Goal: Task Accomplishment & Management: Manage account settings

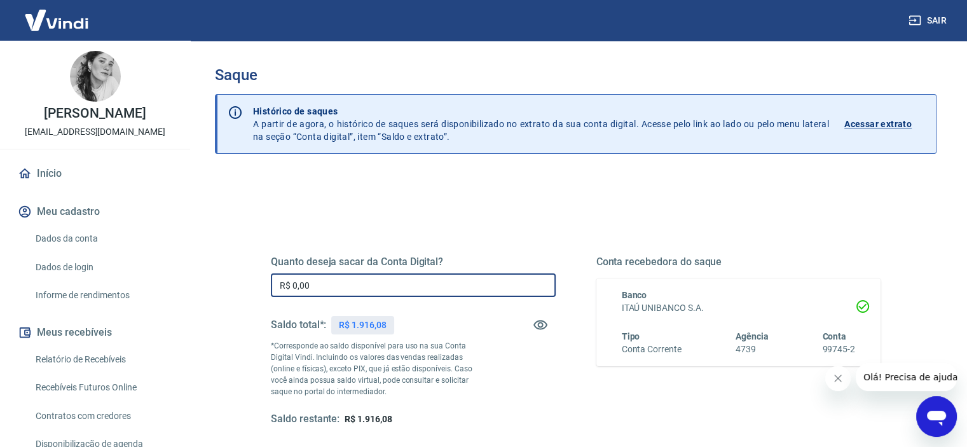
click at [319, 288] on input "R$ 0,00" at bounding box center [413, 285] width 285 height 24
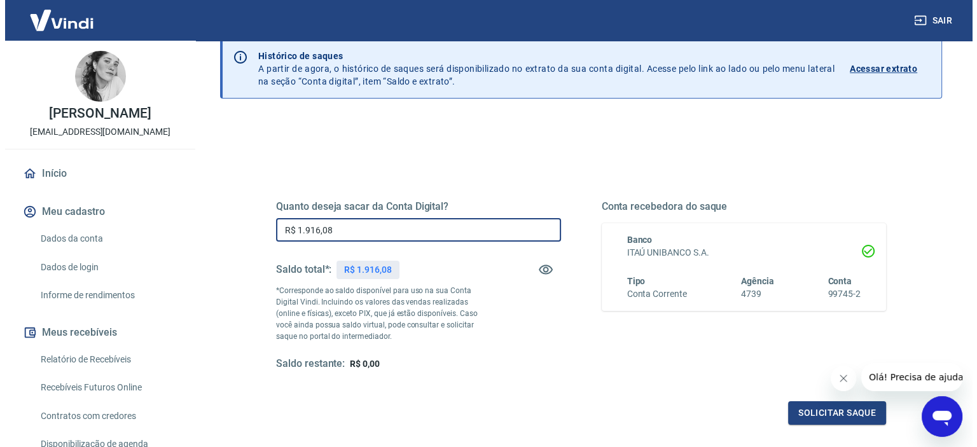
scroll to position [59, 0]
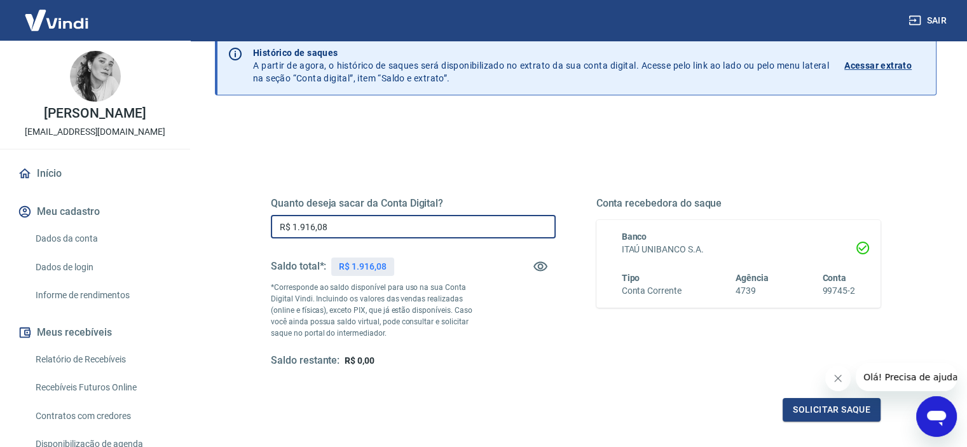
type input "R$ 1.916,08"
click at [840, 380] on icon "Fechar mensagem da empresa" at bounding box center [838, 378] width 10 height 10
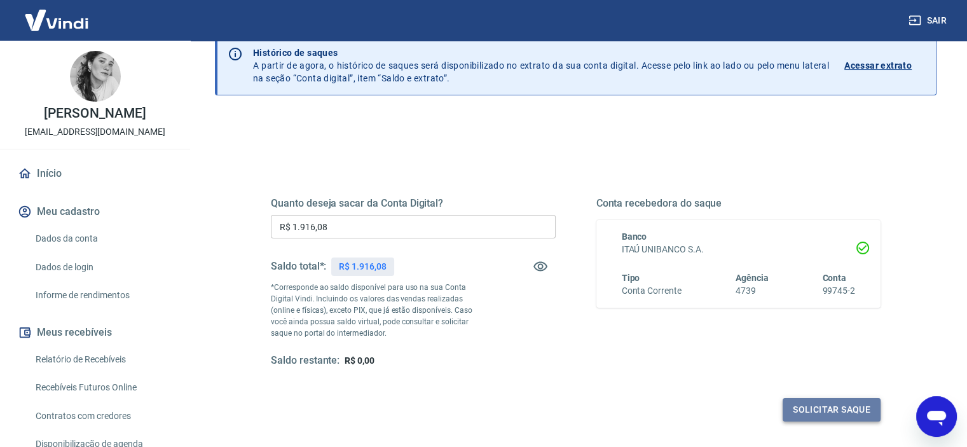
click at [832, 406] on button "Solicitar saque" at bounding box center [832, 410] width 98 height 24
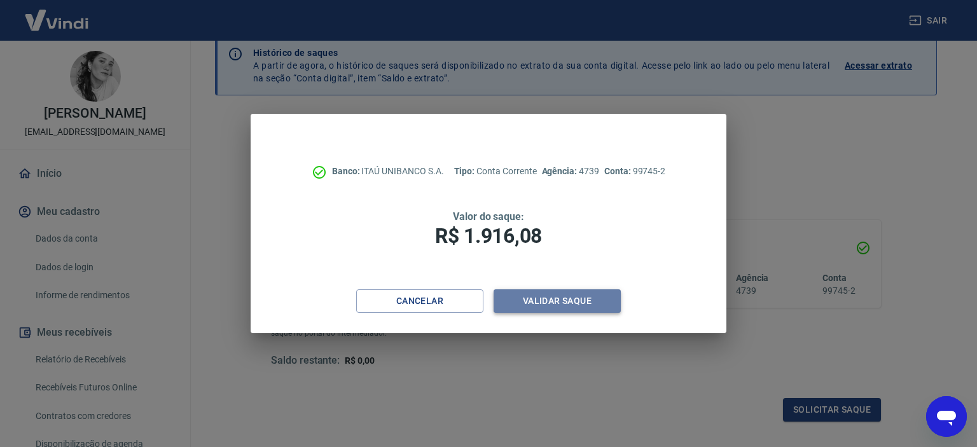
click at [562, 308] on button "Validar saque" at bounding box center [556, 301] width 127 height 24
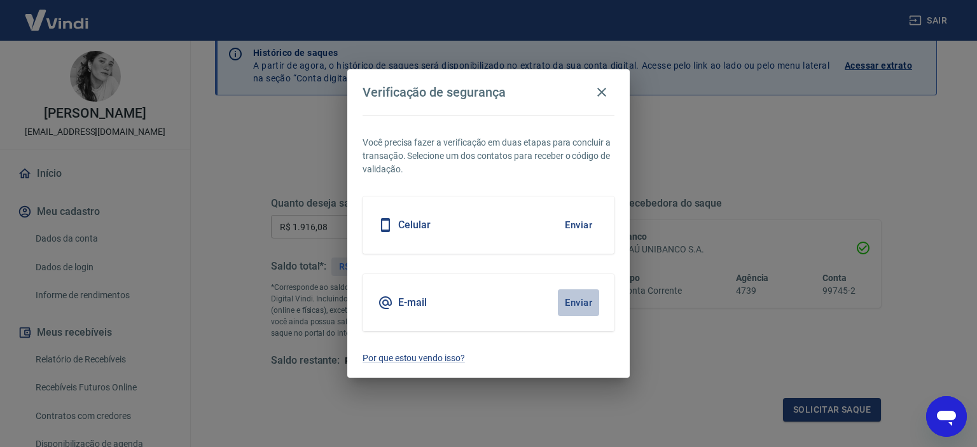
click at [576, 302] on button "Enviar" at bounding box center [578, 302] width 41 height 27
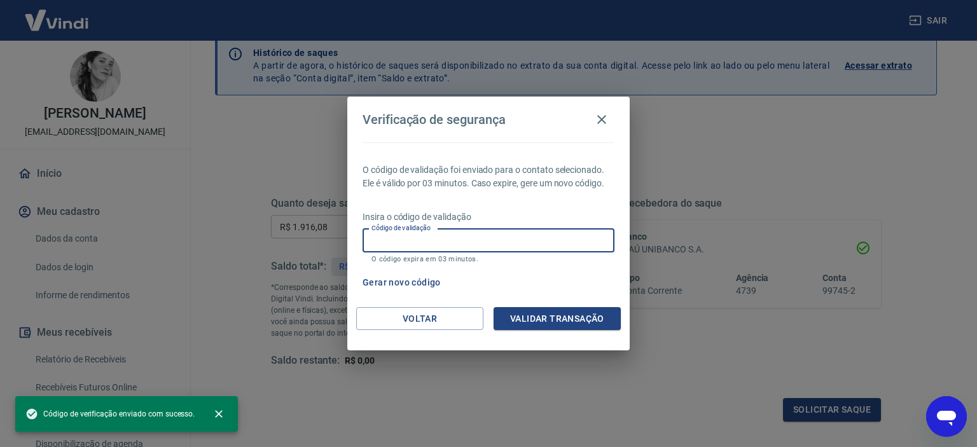
click at [450, 238] on input "Código de validação" at bounding box center [488, 241] width 252 height 24
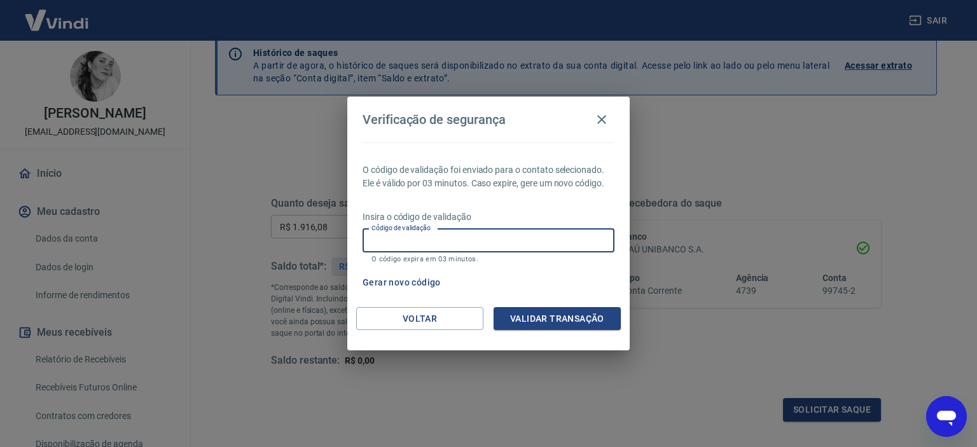
paste input "288879"
type input "288879"
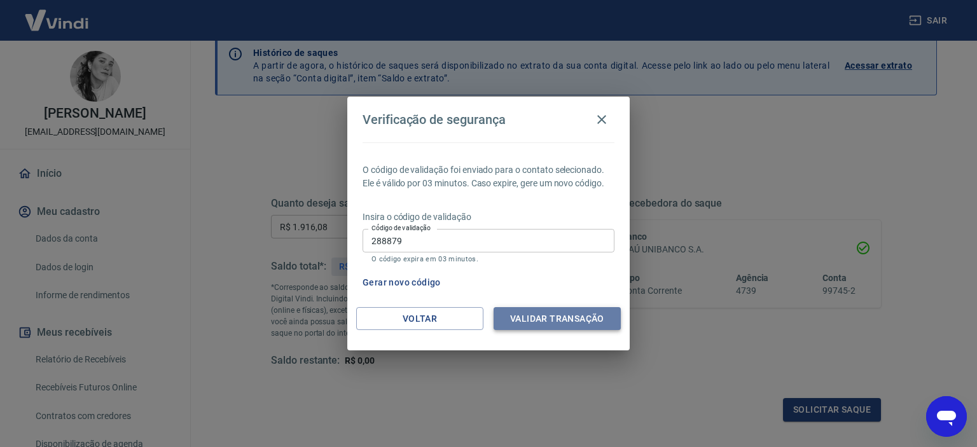
click at [548, 317] on button "Validar transação" at bounding box center [556, 319] width 127 height 24
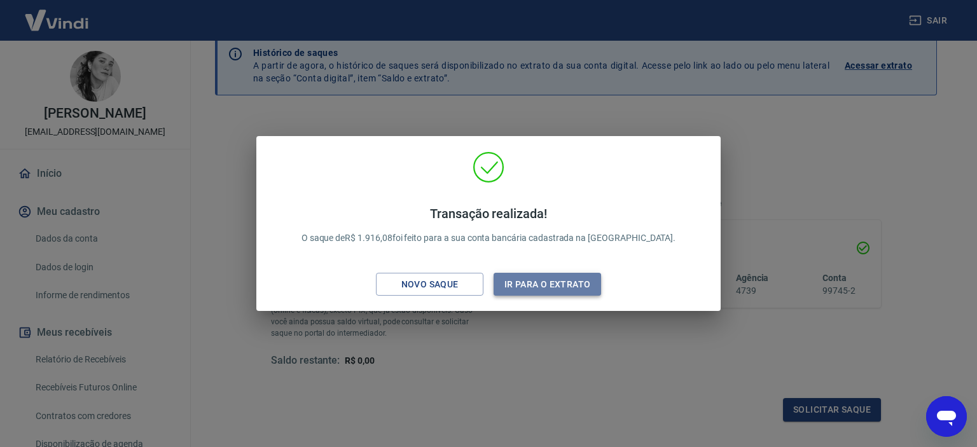
click at [535, 286] on button "Ir para o extrato" at bounding box center [546, 285] width 107 height 24
